Goal: Find specific page/section: Find specific page/section

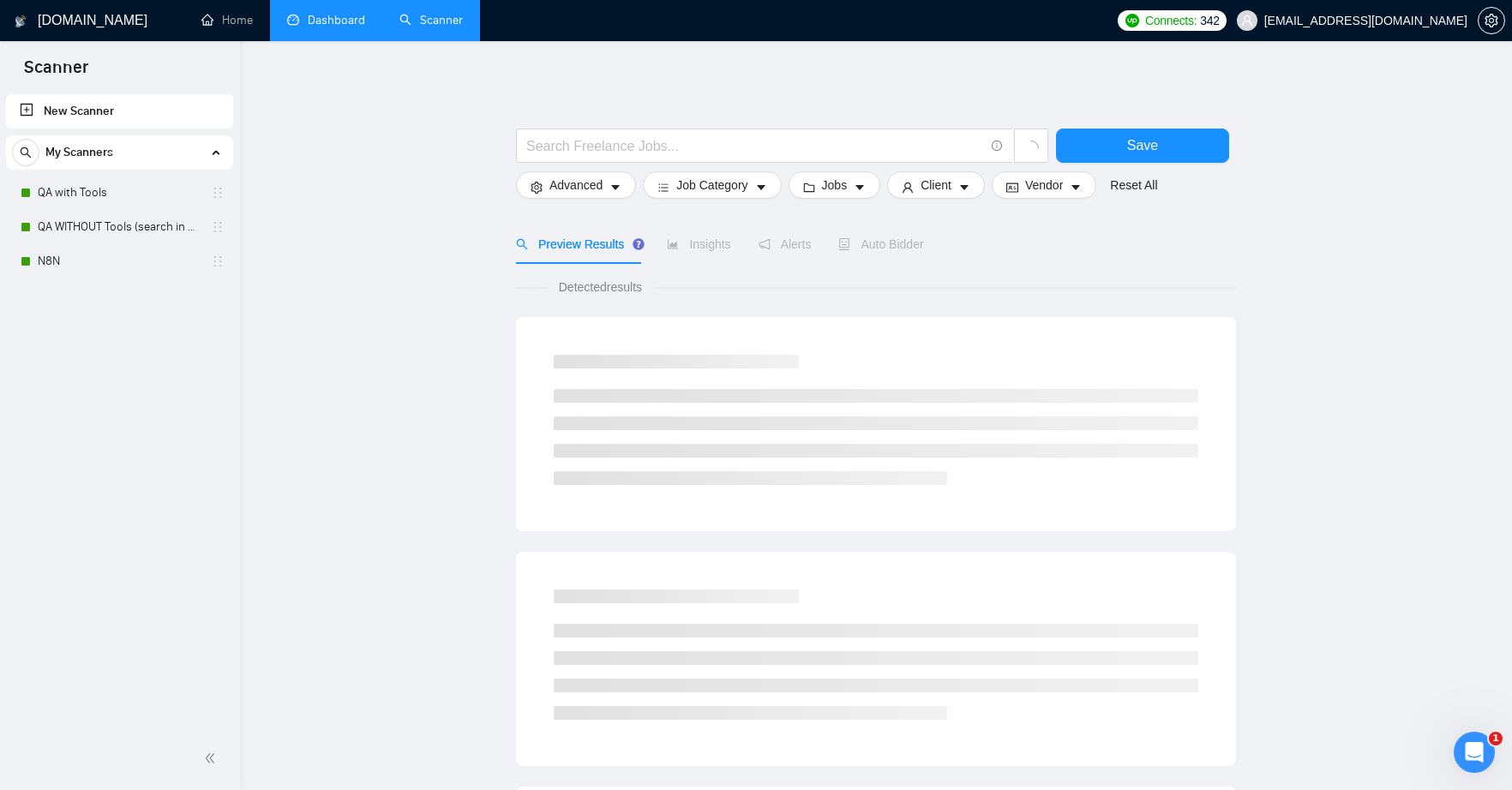
click at [310, 22] on link "Dashboard" at bounding box center [326, 19] width 78 height 15
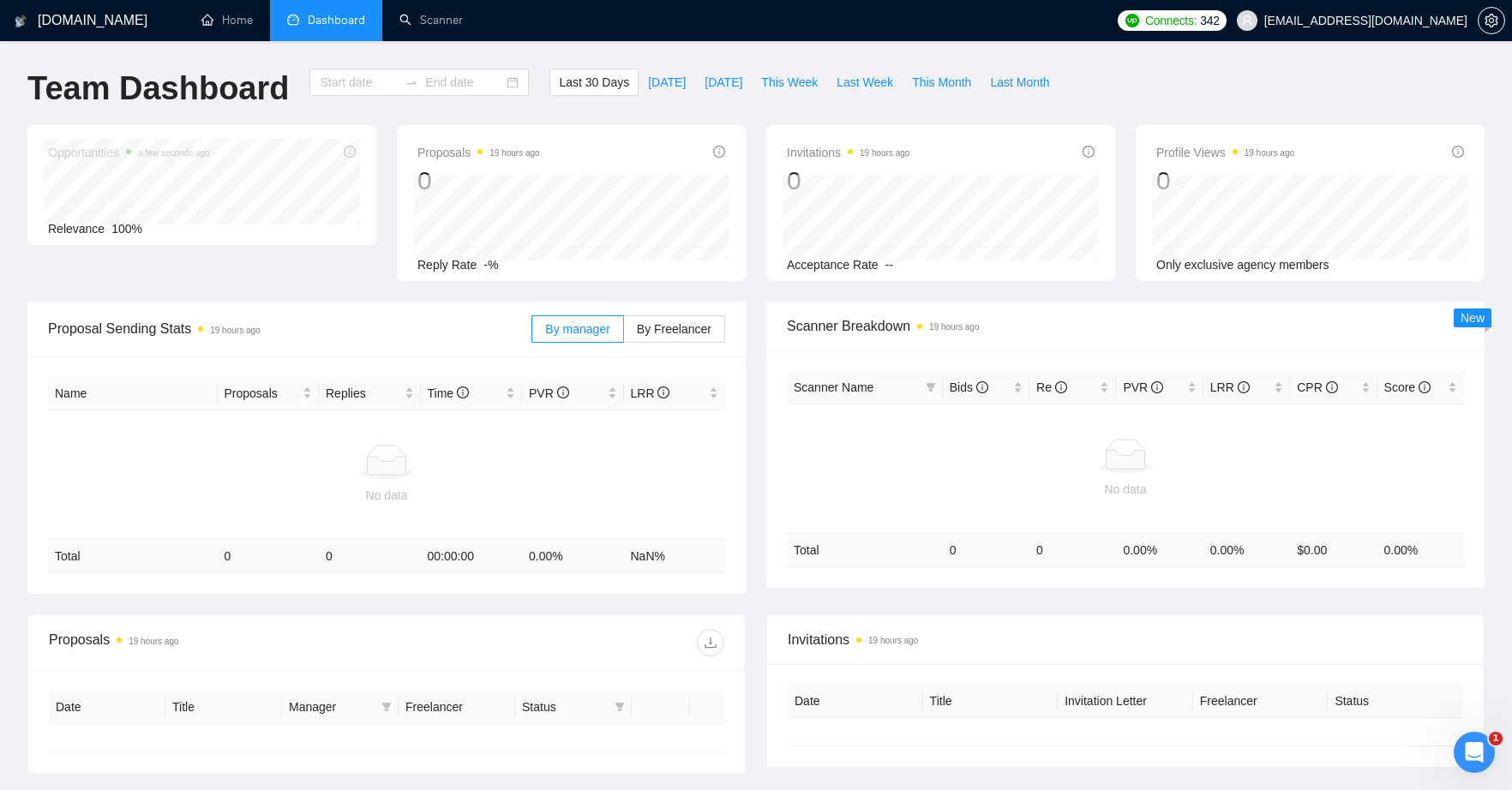
type input "[DATE]"
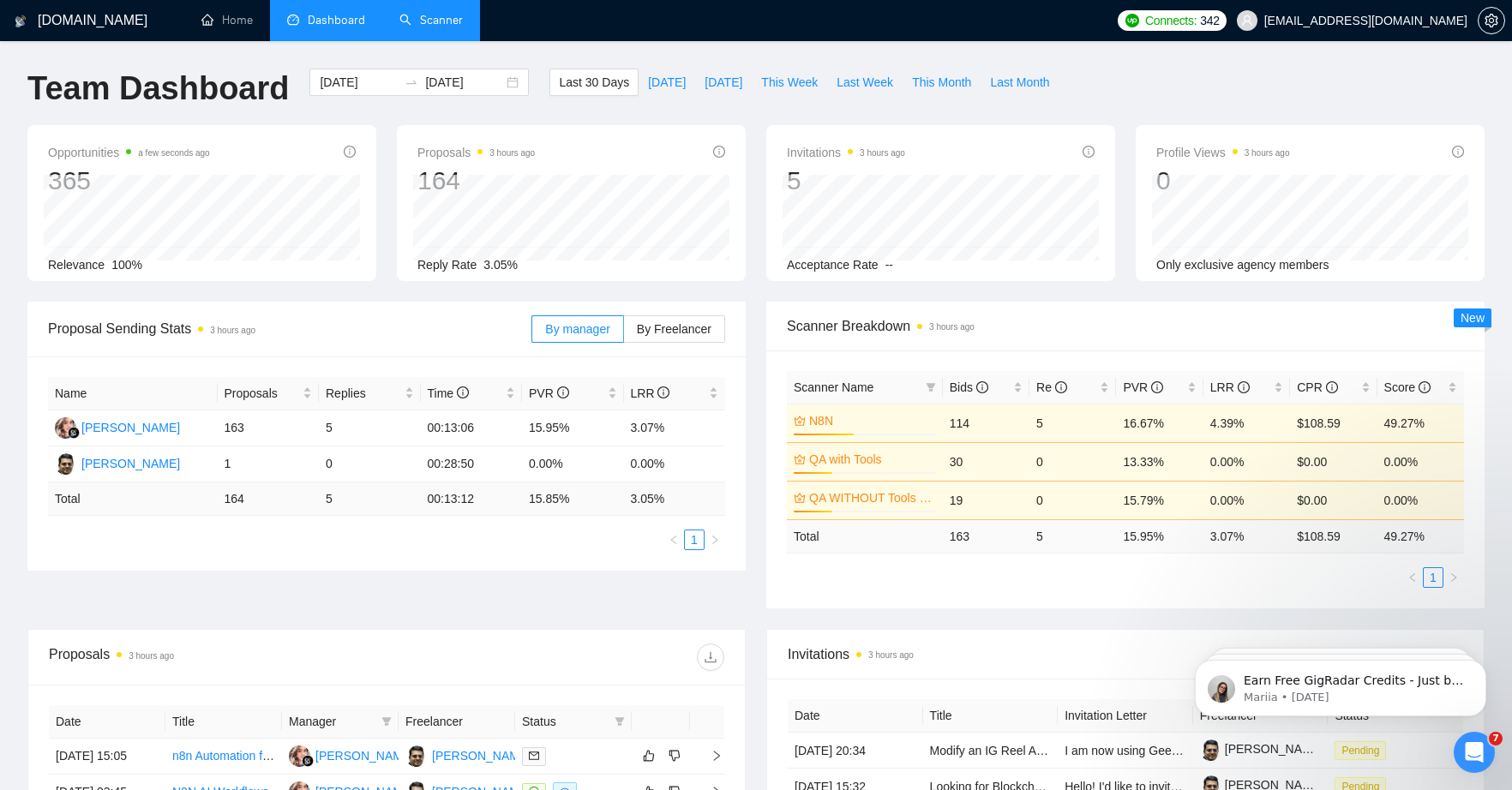
click at [434, 27] on link "Scanner" at bounding box center [432, 19] width 64 height 15
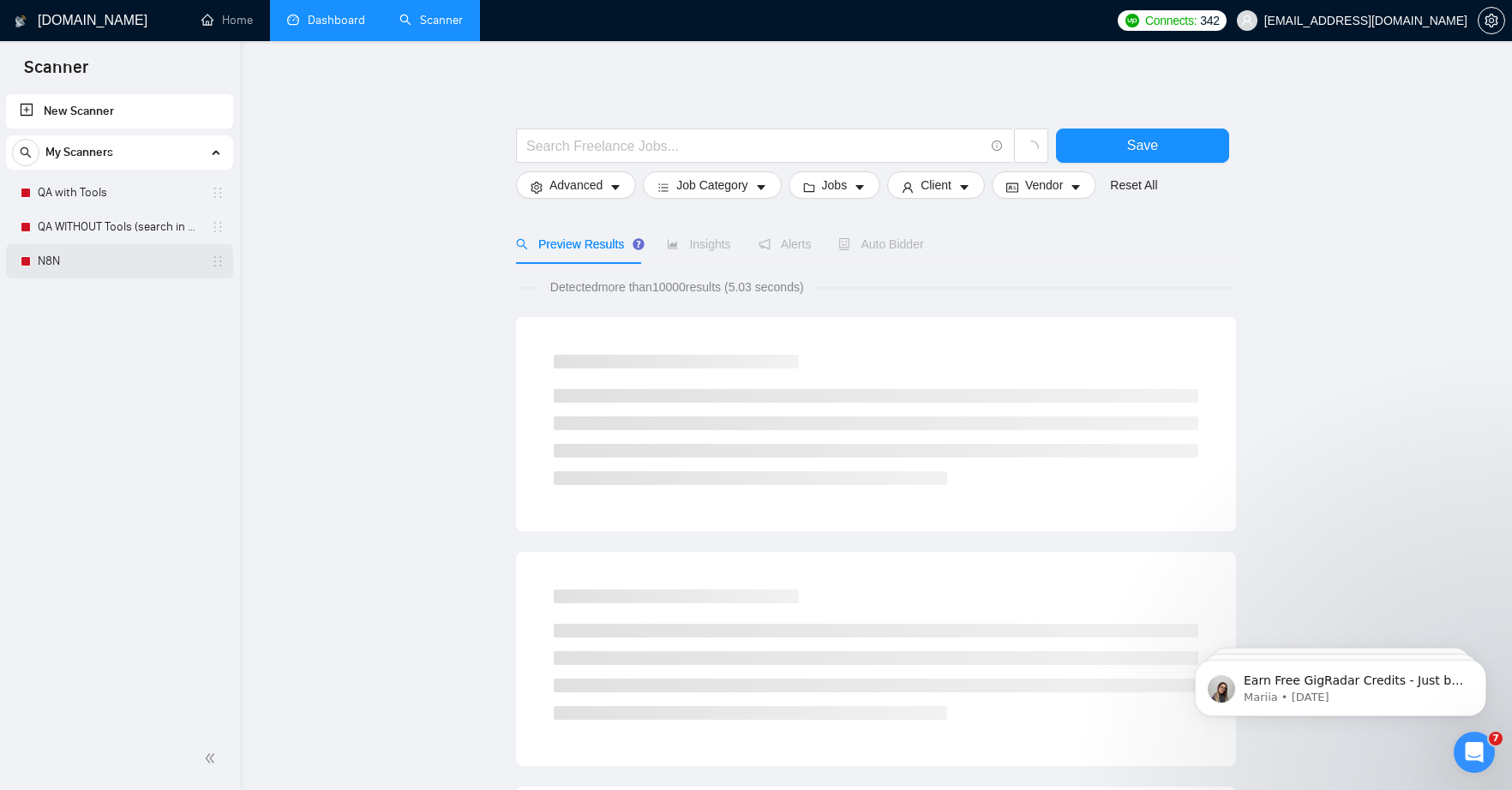
click at [66, 258] on link "N8N" at bounding box center [119, 260] width 163 height 34
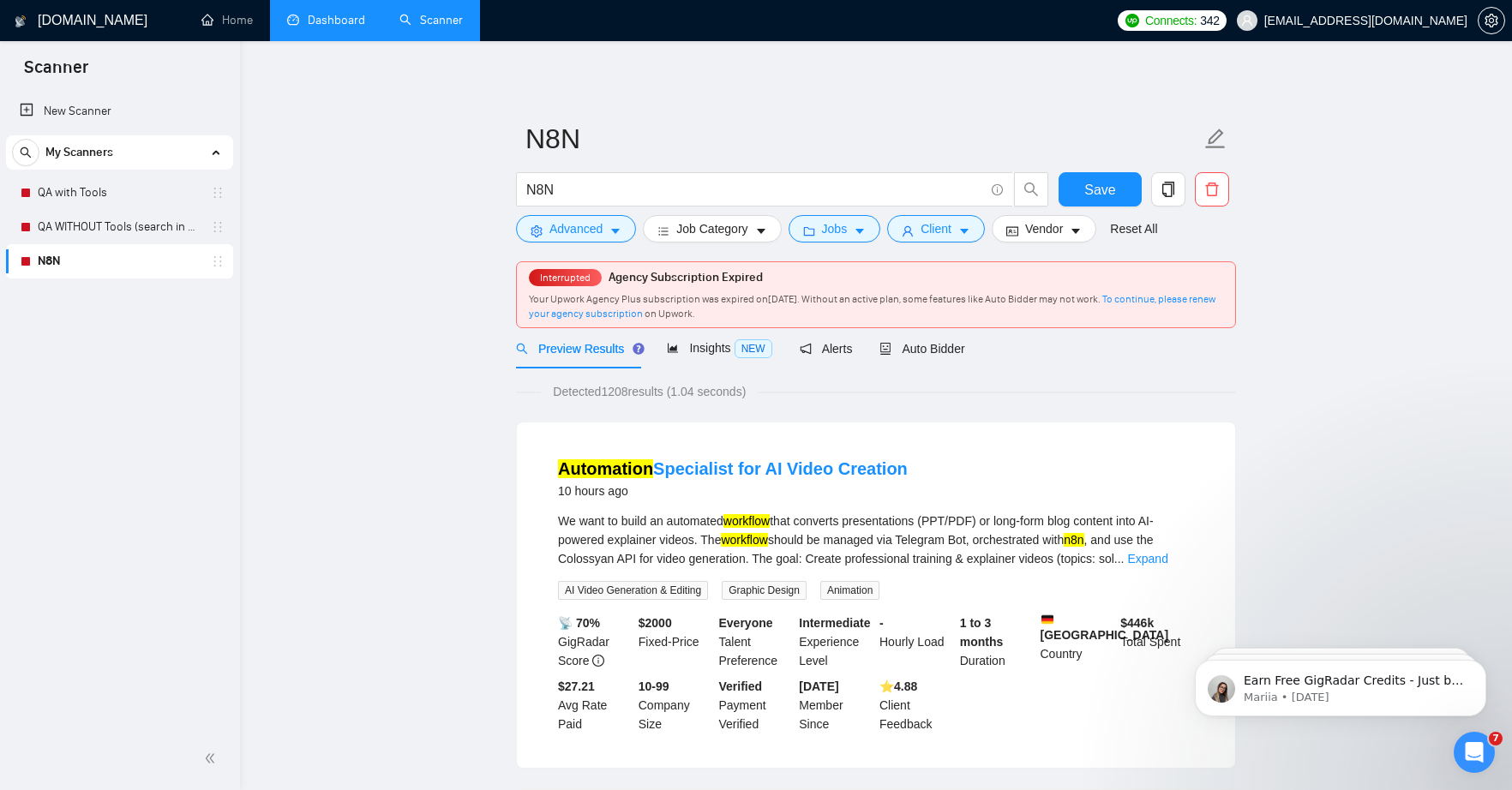
click at [317, 14] on link "Dashboard" at bounding box center [326, 19] width 78 height 15
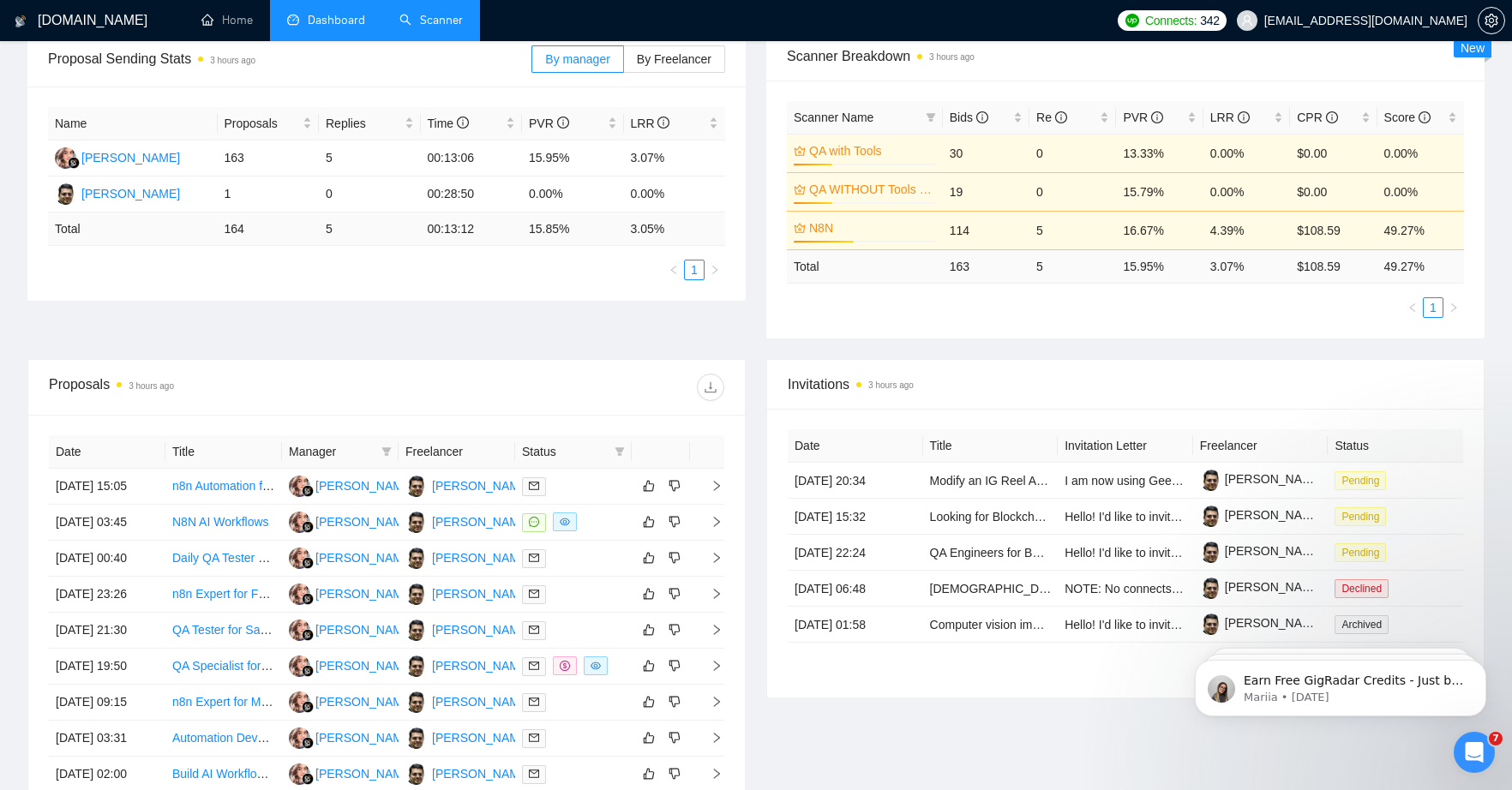
scroll to position [426, 0]
